Goal: Task Accomplishment & Management: Manage account settings

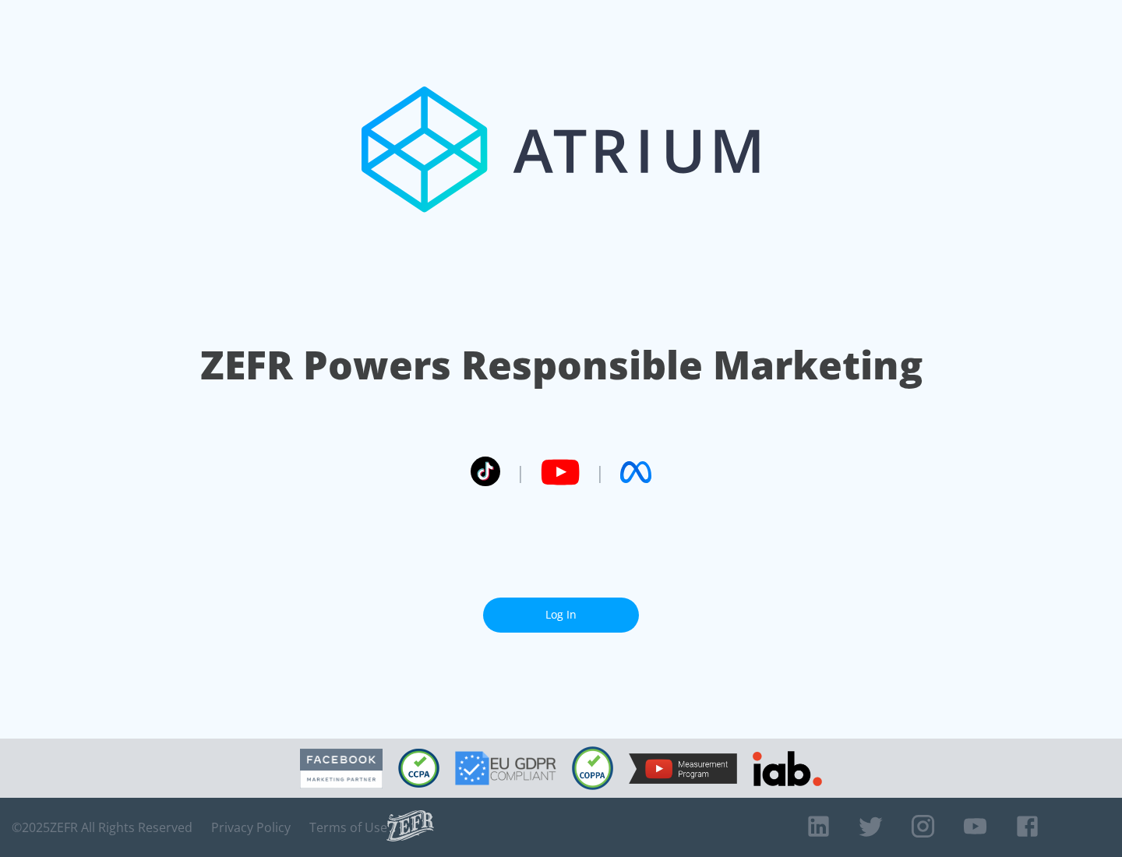
click at [561, 615] on link "Log In" at bounding box center [561, 614] width 156 height 35
